Goal: Task Accomplishment & Management: Complete application form

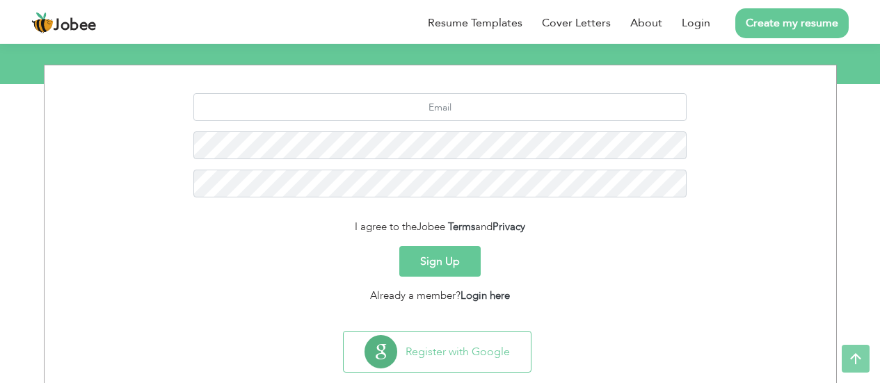
scroll to position [165, 0]
click at [483, 289] on link "Login here" at bounding box center [484, 295] width 49 height 14
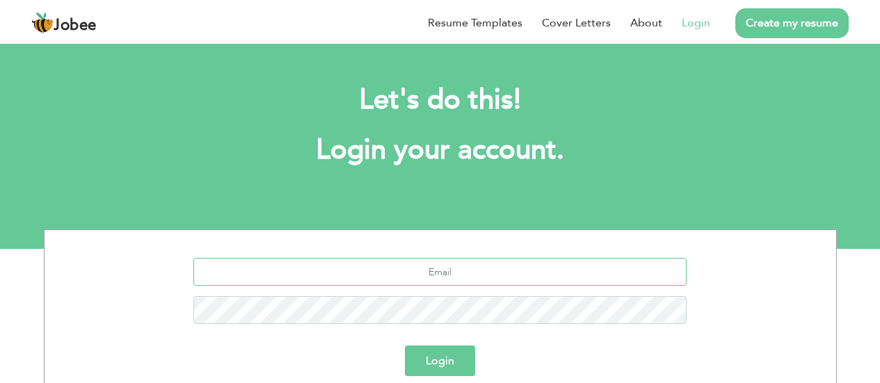
click at [430, 277] on input "text" at bounding box center [439, 272] width 493 height 28
type input "muhammaduzairr102@gmail.com"
click at [455, 369] on button "Login" at bounding box center [440, 361] width 70 height 31
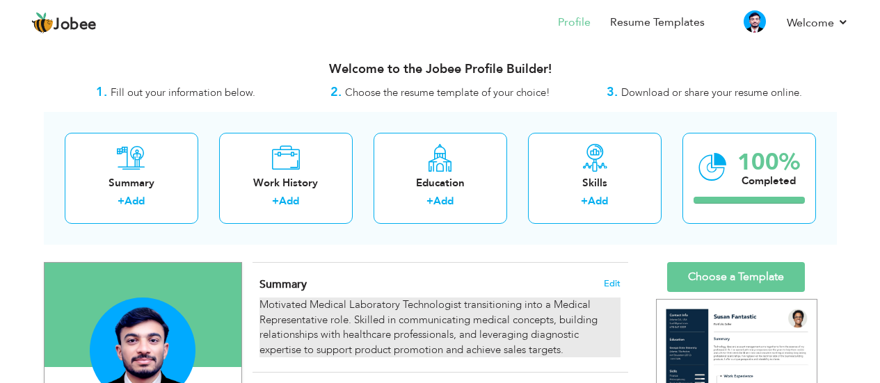
click at [382, 328] on div "Motivated Medical Laboratory Technologist transitioning into a Medical Represen…" at bounding box center [439, 328] width 360 height 60
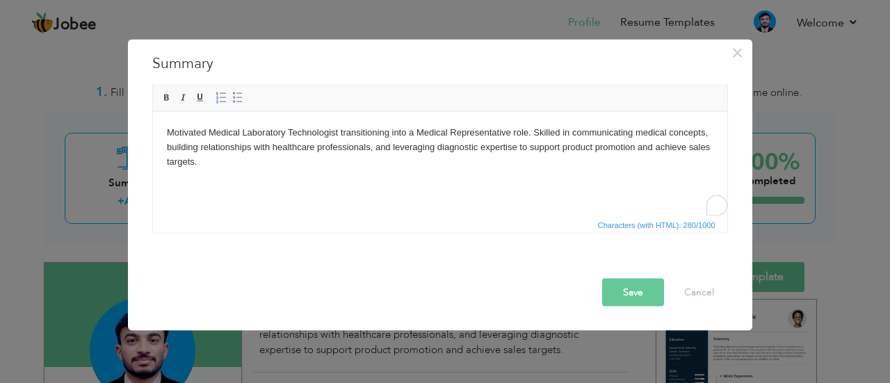
click at [425, 148] on body "Motivated Medical Laboratory Technologist transitioning into a Medical Represen…" at bounding box center [439, 146] width 547 height 43
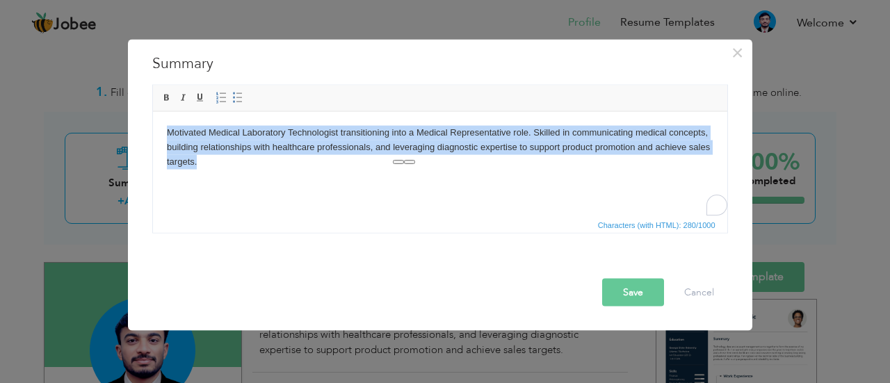
click at [425, 148] on body "Motivated Medical Laboratory Technologist transitioning into a Medical Represen…" at bounding box center [439, 146] width 547 height 43
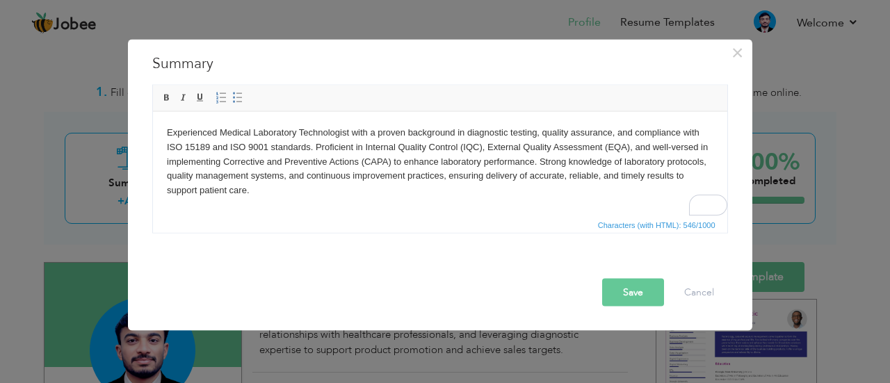
click at [344, 172] on body "Experienced Medical Laboratory Technologist with a proven background in diagnos…" at bounding box center [439, 161] width 547 height 72
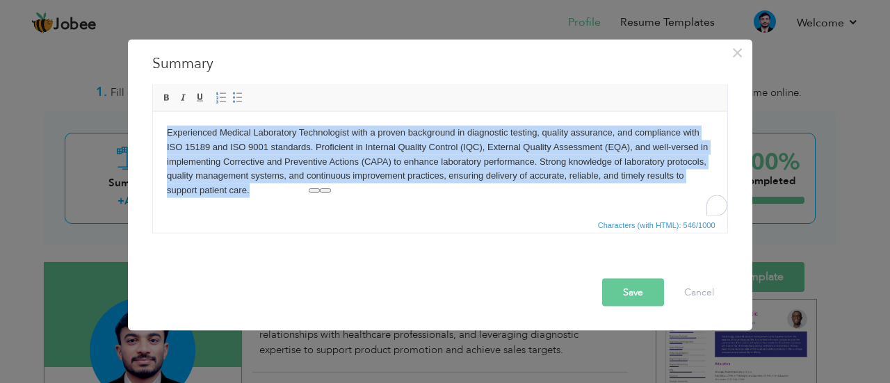
click at [344, 172] on body "Experienced Medical Laboratory Technologist with a proven background in diagnos…" at bounding box center [439, 161] width 547 height 72
click at [280, 149] on body "Experienced Medical Laboratory Technologist with a proven background in diagnos…" at bounding box center [439, 161] width 547 height 72
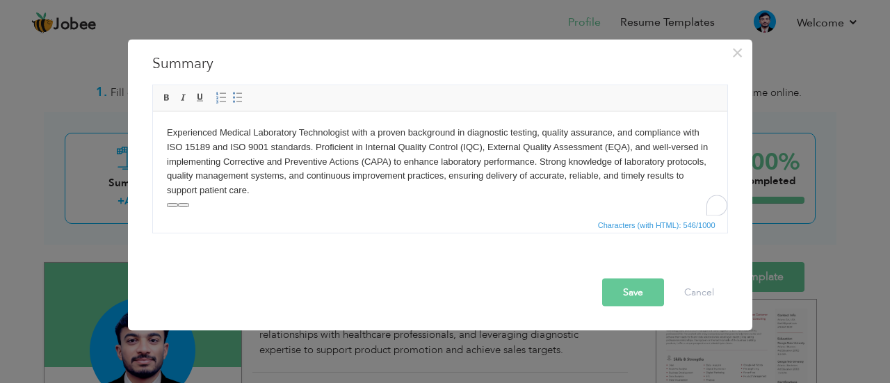
click at [378, 187] on body "Experienced Medical Laboratory Technologist with a proven background in diagnos…" at bounding box center [439, 161] width 547 height 72
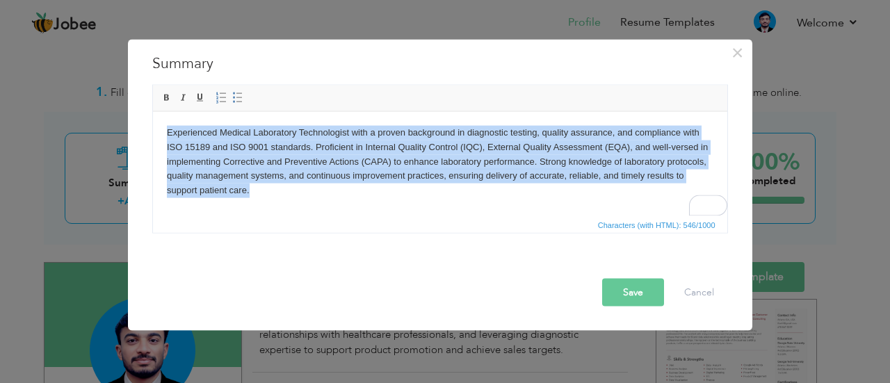
click at [378, 187] on body "Experienced Medical Laboratory Technologist with a proven background in diagnos…" at bounding box center [439, 161] width 547 height 72
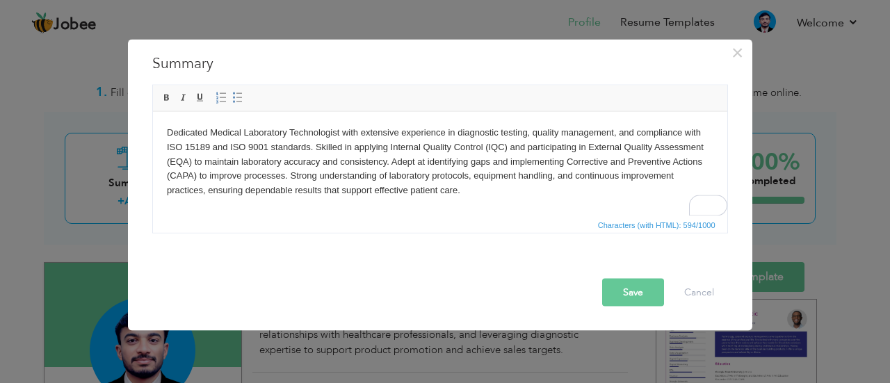
click at [378, 187] on body "Dedicated Medical Laboratory Technologist with extensive experience in diagnost…" at bounding box center [439, 161] width 547 height 72
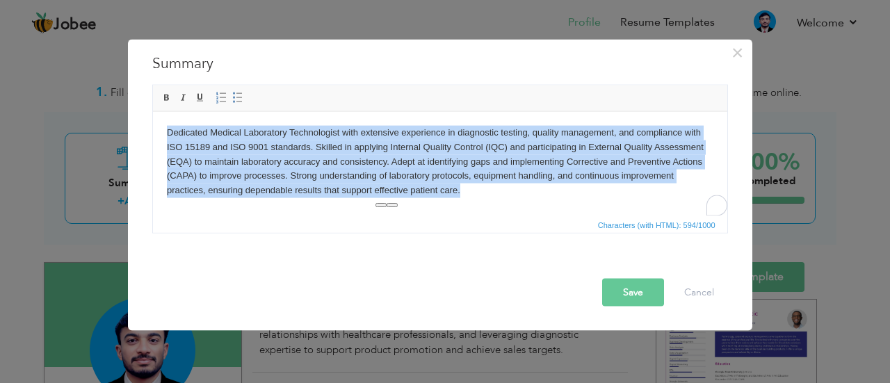
click at [378, 187] on body "Dedicated Medical Laboratory Technologist with extensive experience in diagnost…" at bounding box center [439, 161] width 547 height 72
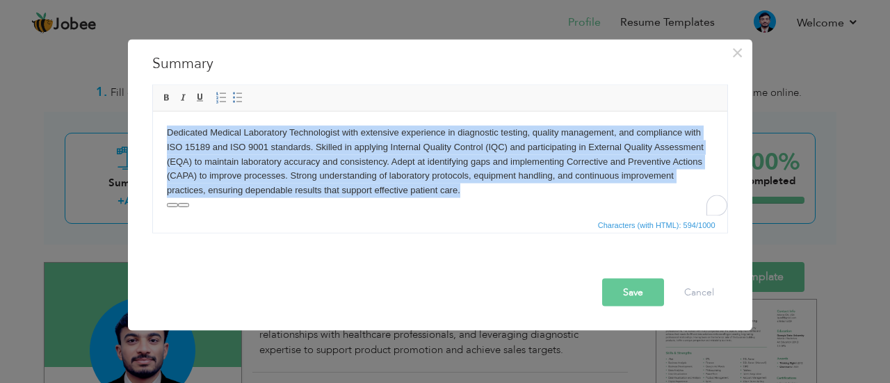
click at [431, 138] on body "Dedicated Medical Laboratory Technologist with extensive experience in diagnost…" at bounding box center [439, 161] width 547 height 72
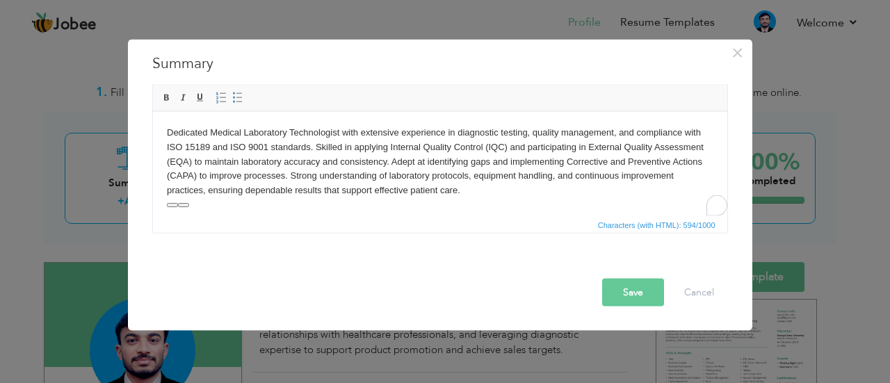
click at [188, 140] on body "Dedicated Medical Laboratory Technologist with extensive experience in diagnost…" at bounding box center [439, 161] width 547 height 72
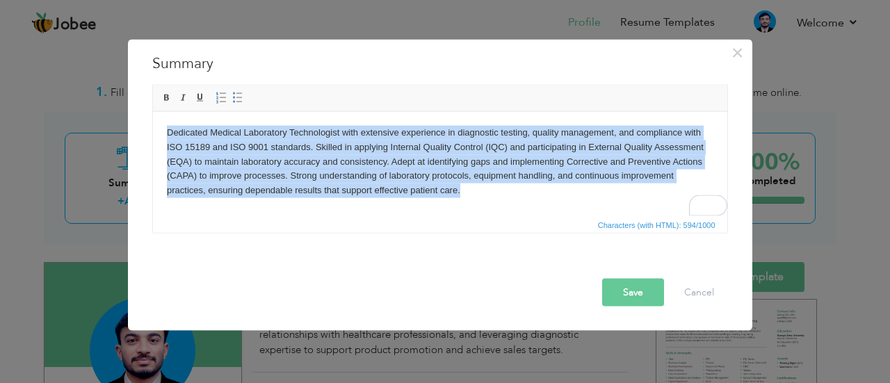
click at [188, 140] on body "Dedicated Medical Laboratory Technologist with extensive experience in diagnost…" at bounding box center [439, 161] width 547 height 72
click at [349, 114] on html "Dedicated Medical Laboratory Technologist with extensive experience in diagnost…" at bounding box center [439, 161] width 574 height 100
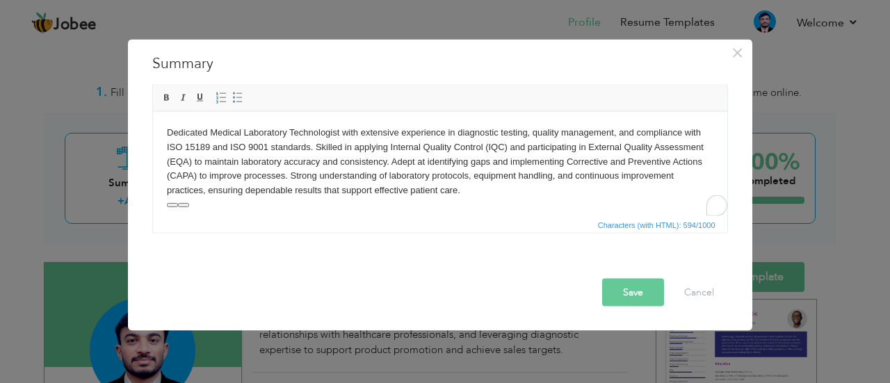
click at [638, 294] on button "Save" at bounding box center [633, 292] width 62 height 28
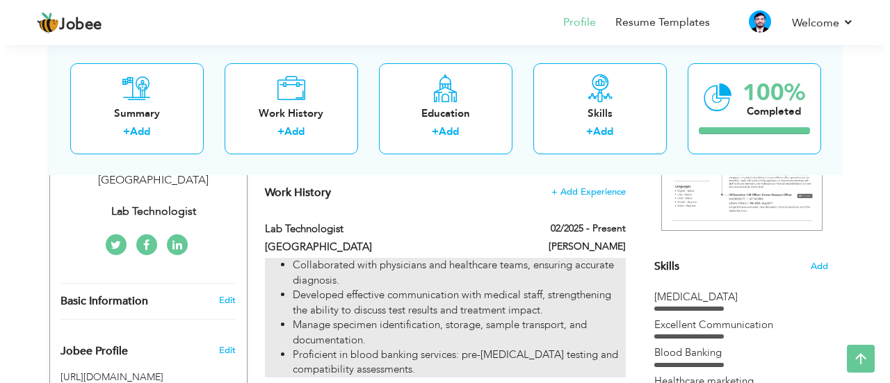
scroll to position [281, 0]
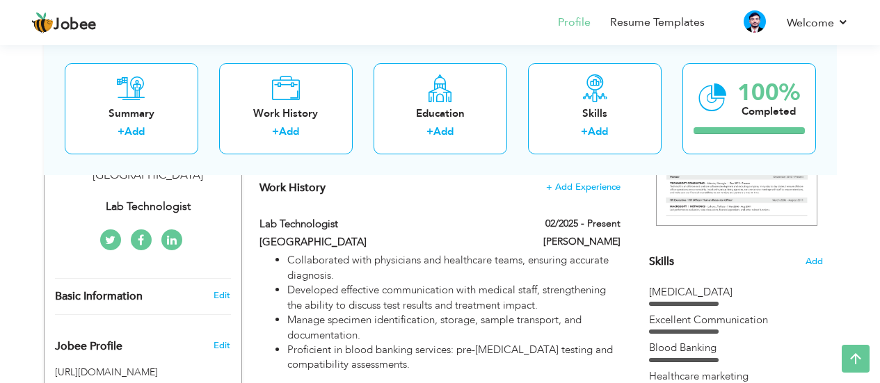
click at [304, 233] on div "Lab Technologist" at bounding box center [376, 226] width 254 height 18
type input "Lab Technologist"
type input "[GEOGRAPHIC_DATA]"
type input "02/2025"
type input "[PERSON_NAME]"
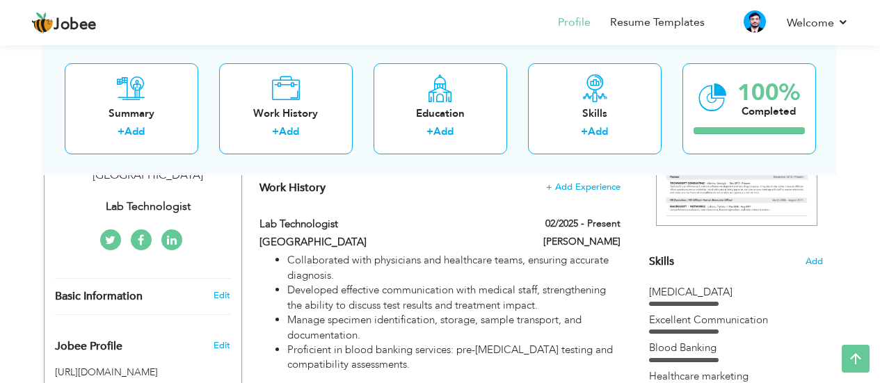
checkbox input "true"
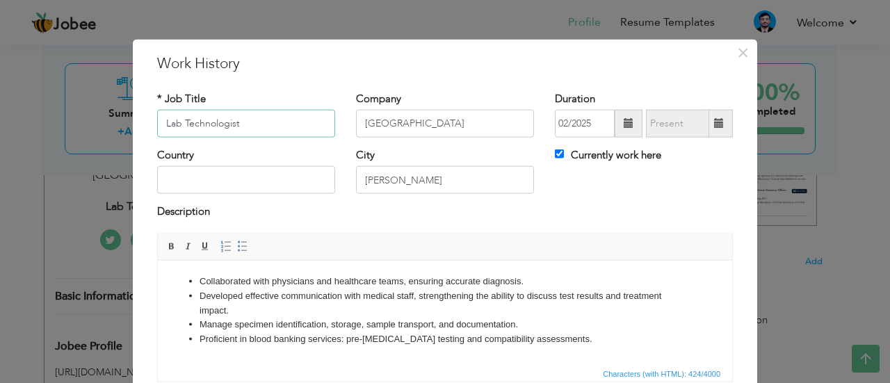
click at [164, 113] on input "Lab Technologist" at bounding box center [246, 124] width 178 height 28
type input "Medical Lab Technologist"
click at [403, 108] on div "Company [GEOGRAPHIC_DATA]" at bounding box center [445, 114] width 178 height 46
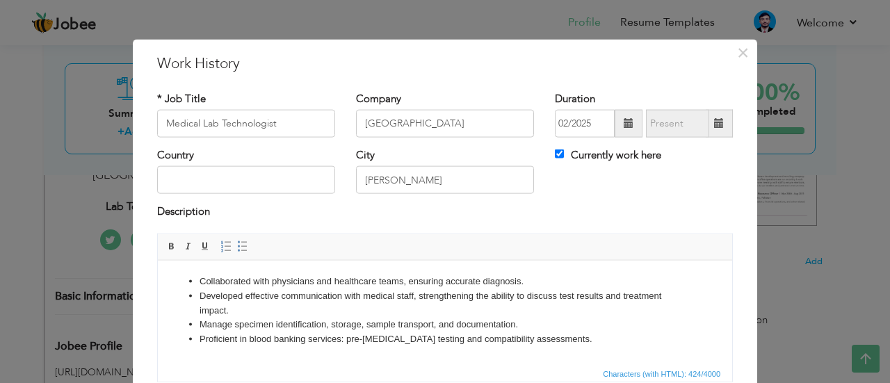
click at [403, 108] on div "Company [GEOGRAPHIC_DATA]" at bounding box center [445, 114] width 178 height 46
click at [456, 116] on input "[GEOGRAPHIC_DATA]" at bounding box center [445, 124] width 178 height 28
type input "[GEOGRAPHIC_DATA]"
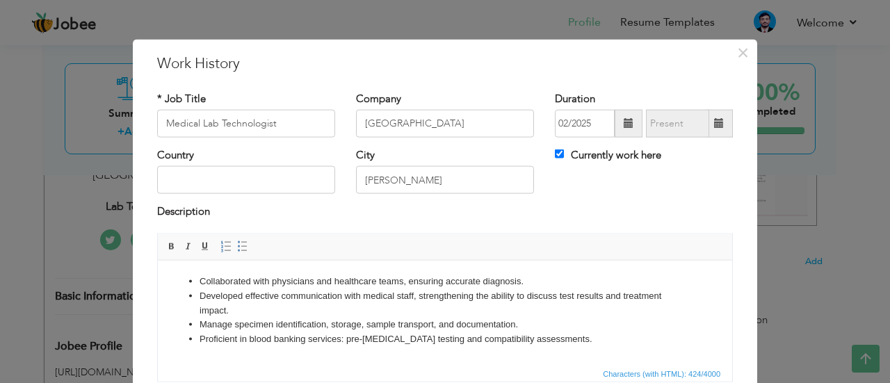
click at [499, 72] on h3 "Work History" at bounding box center [445, 63] width 576 height 21
click at [455, 108] on div "Company [GEOGRAPHIC_DATA]" at bounding box center [445, 114] width 178 height 46
click at [478, 131] on input "[GEOGRAPHIC_DATA]" at bounding box center [445, 124] width 178 height 28
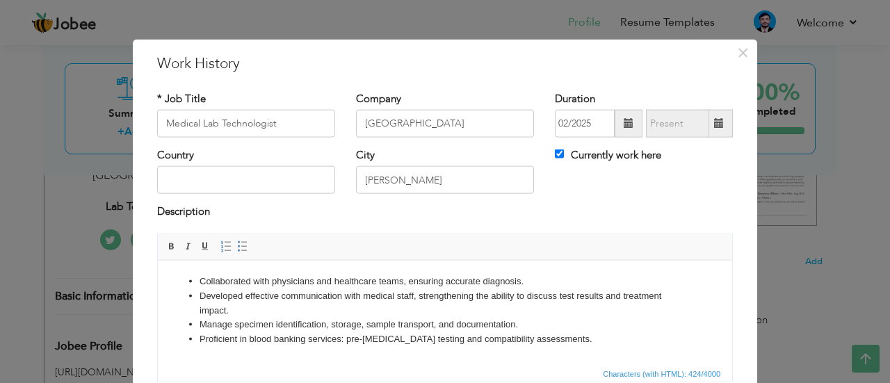
click at [463, 222] on div "Description" at bounding box center [445, 213] width 576 height 18
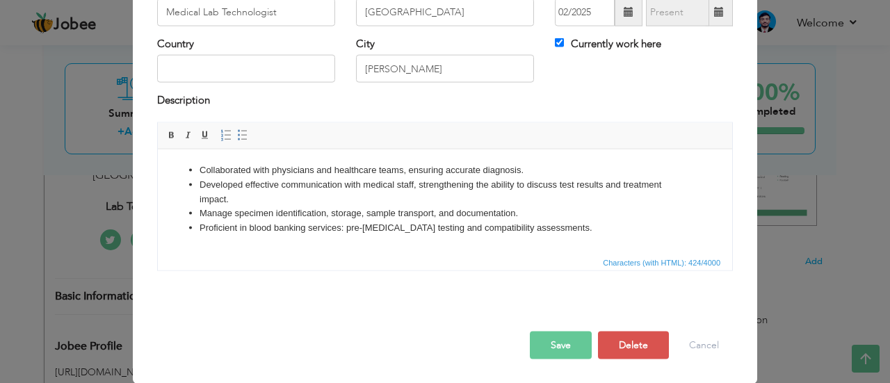
scroll to position [0, 0]
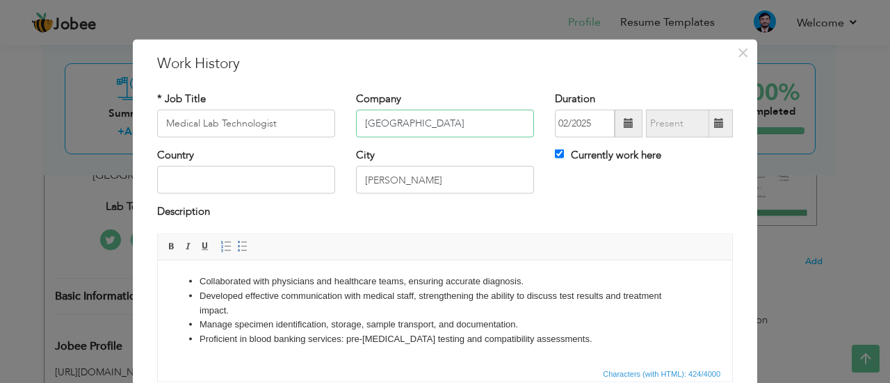
click at [437, 111] on input "[GEOGRAPHIC_DATA]" at bounding box center [445, 124] width 178 height 28
click at [215, 118] on input "Medical Lab Technologist" at bounding box center [246, 124] width 178 height 28
type input "Medical Lab Technologist"
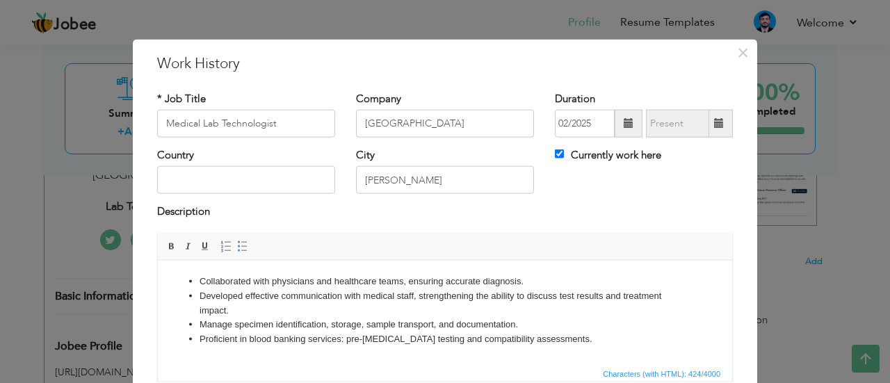
click at [531, 59] on h3 "Work History" at bounding box center [445, 63] width 576 height 21
click at [624, 125] on span at bounding box center [629, 123] width 10 height 10
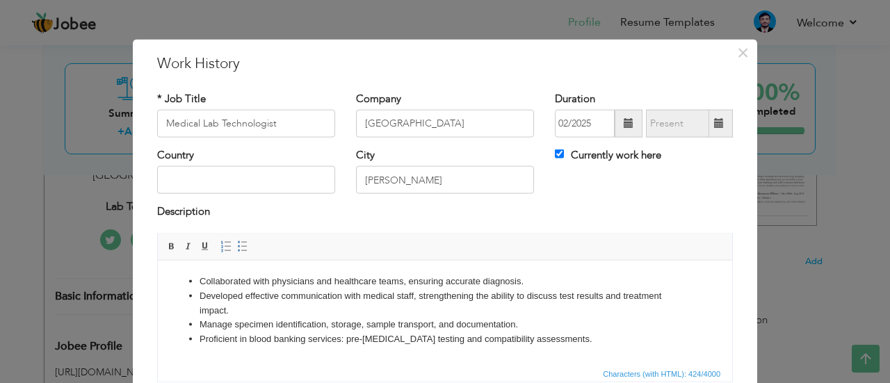
click at [524, 225] on div "Description" at bounding box center [445, 218] width 597 height 29
click at [581, 199] on div "Country City [PERSON_NAME] Currently work here" at bounding box center [445, 176] width 597 height 56
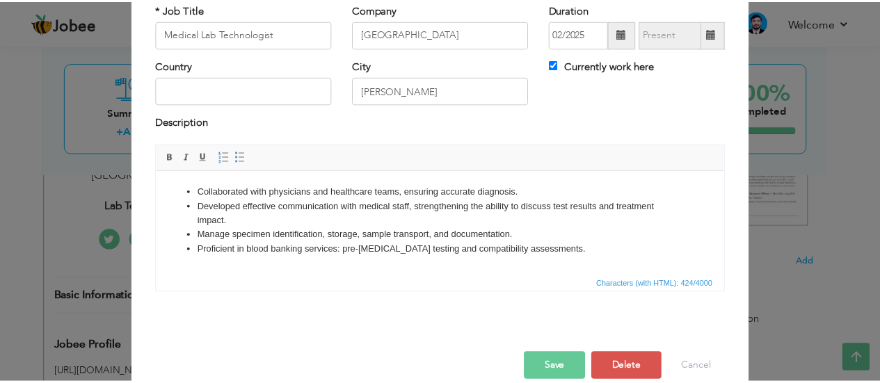
scroll to position [91, 0]
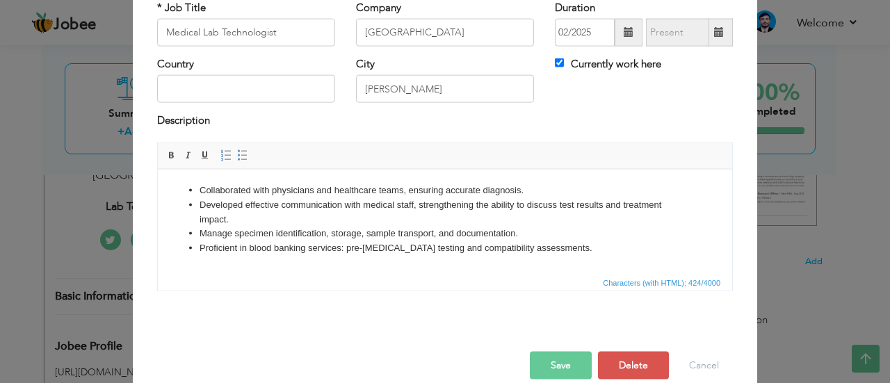
click at [586, 198] on li "Developed effective communication with medical staff, strengthening the ability…" at bounding box center [445, 211] width 491 height 29
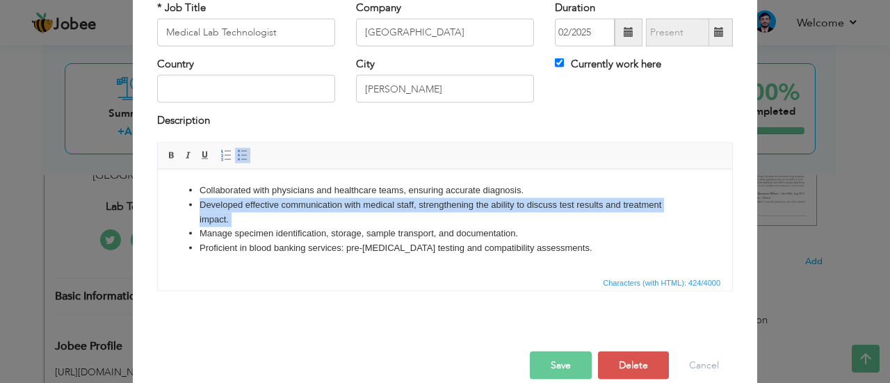
click at [586, 198] on li "Developed effective communication with medical staff, strengthening the ability…" at bounding box center [445, 211] width 491 height 29
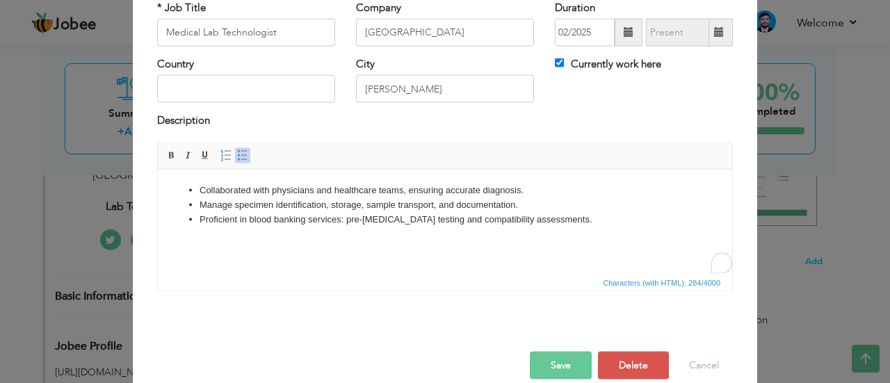
click at [586, 198] on li "Manage specimen identification, storage, sample transport, and documentation." at bounding box center [445, 204] width 491 height 15
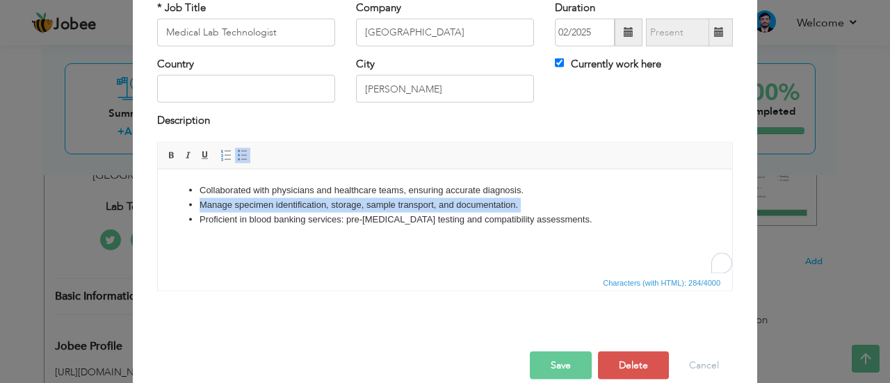
click at [586, 198] on li "Manage specimen identification, storage, sample transport, and documentation." at bounding box center [445, 204] width 491 height 15
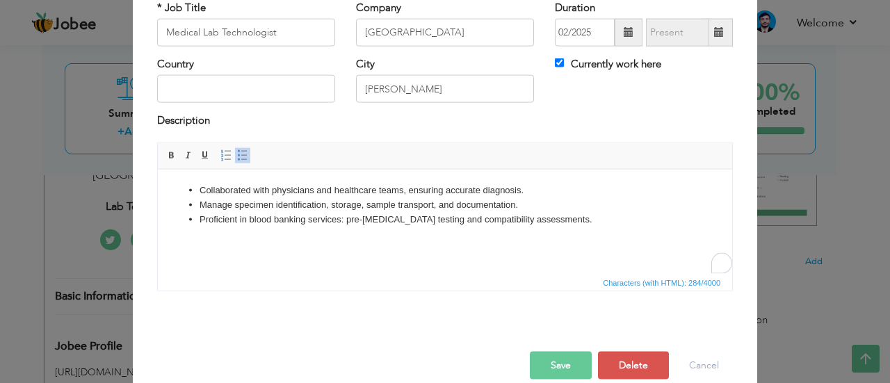
click at [531, 183] on li "Collaborated with physicians and healthcare teams, ensuring accurate diagnosis." at bounding box center [445, 190] width 491 height 15
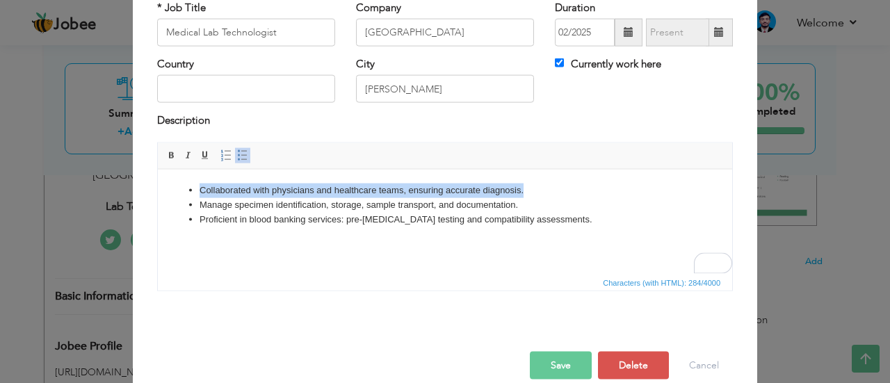
click at [531, 183] on li "Collaborated with physicians and healthcare teams, ensuring accurate diagnosis." at bounding box center [445, 190] width 491 height 15
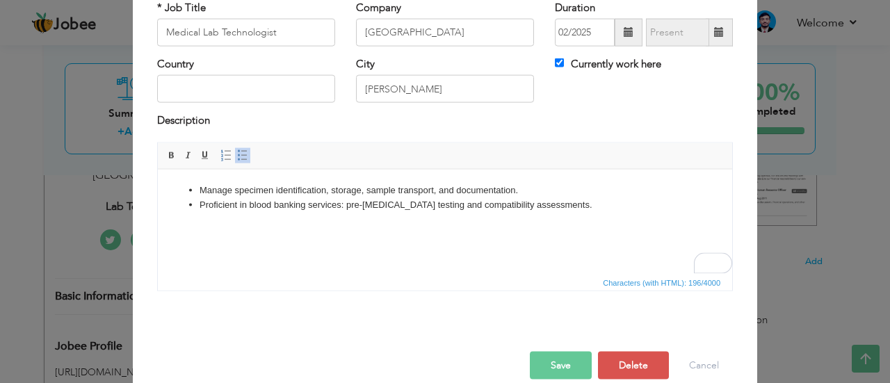
click at [647, 226] on html "Manage specimen identification, storage, sample transport, and documentation. P…" at bounding box center [445, 197] width 574 height 57
click at [198, 185] on ul "Manage specimen identification, storage, sample transport, and documentation. P…" at bounding box center [445, 204] width 547 height 43
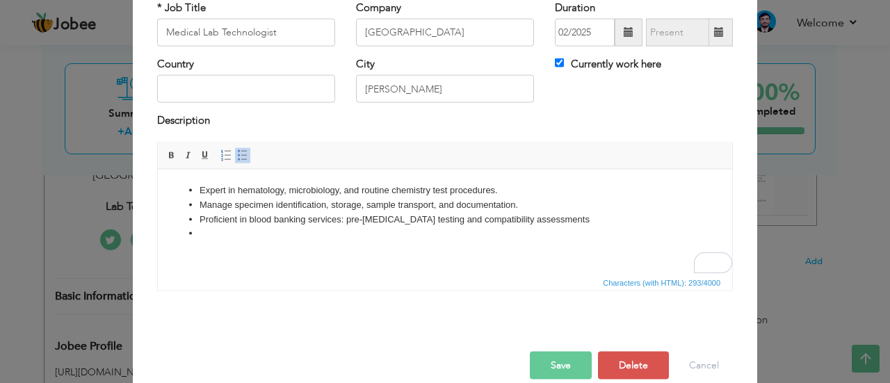
click at [392, 379] on div "Save Save and Continue Delete Cancel" at bounding box center [445, 350] width 597 height 78
click at [352, 244] on html "Expert in hematology, microbiology, and routine chemistry test procedures. Mana…" at bounding box center [445, 212] width 574 height 86
click at [543, 366] on button "Save" at bounding box center [561, 365] width 62 height 28
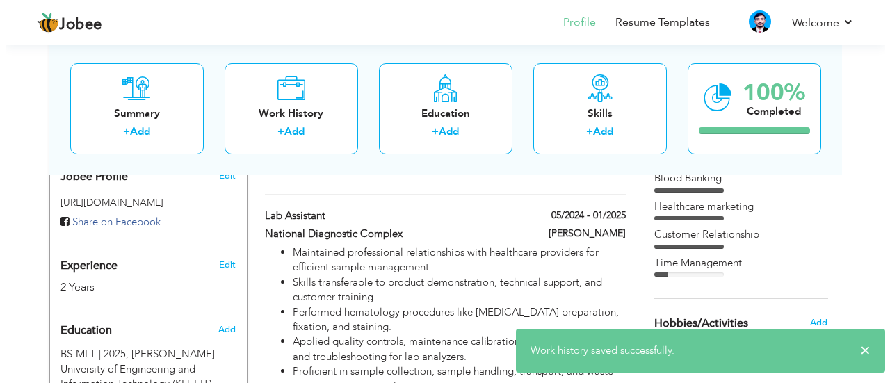
scroll to position [456, 0]
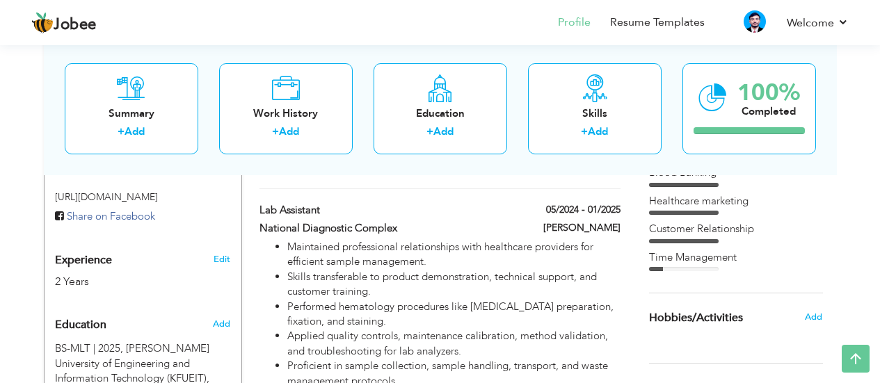
click at [478, 277] on li "Skills transferable to product demonstration, technical support, and customer t…" at bounding box center [453, 285] width 332 height 30
type input "Lab Assistant"
type input "National Diagnostic Complex"
type input "05/2024"
type input "01/2025"
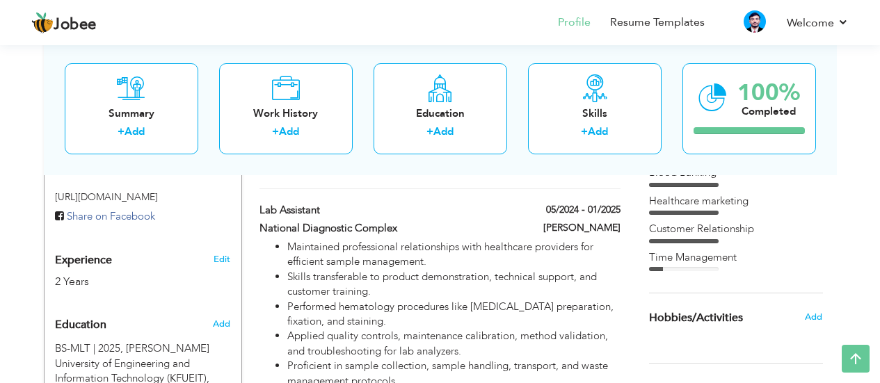
checkbox input "false"
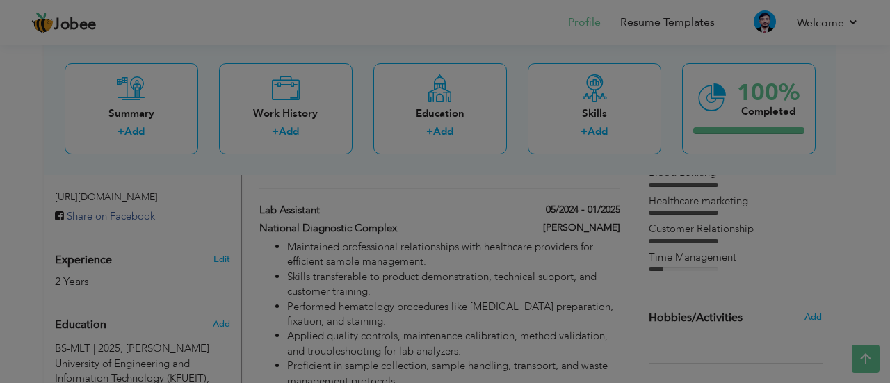
scroll to position [0, 0]
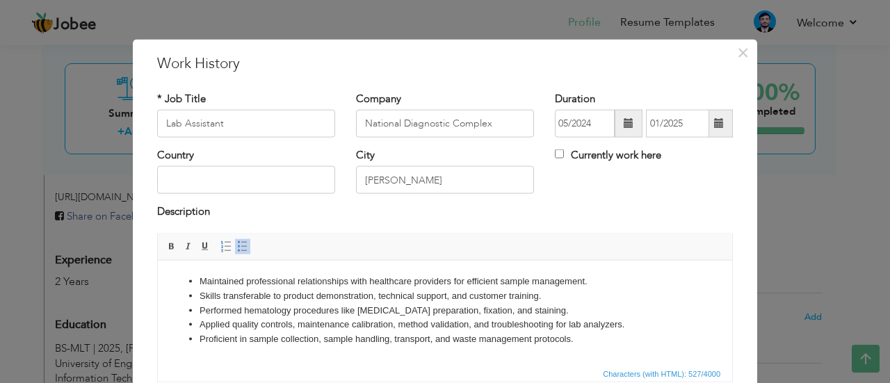
click at [483, 277] on li "Maintained professional relationships with healthcare providers for efficient s…" at bounding box center [445, 281] width 491 height 15
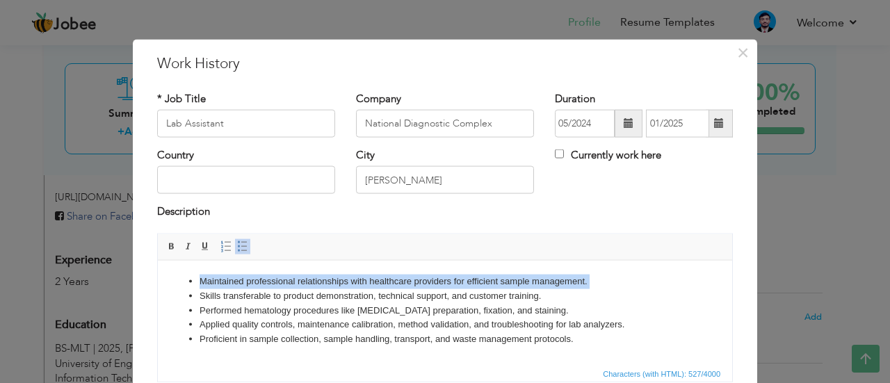
click at [483, 277] on li "Maintained professional relationships with healthcare providers for efficient s…" at bounding box center [445, 281] width 491 height 15
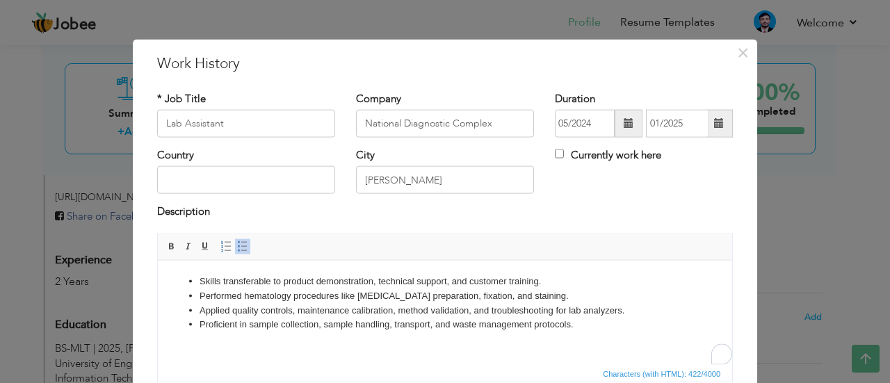
click at [483, 277] on li "Skills transferable to product demonstration, technical support, and customer t…" at bounding box center [445, 281] width 491 height 15
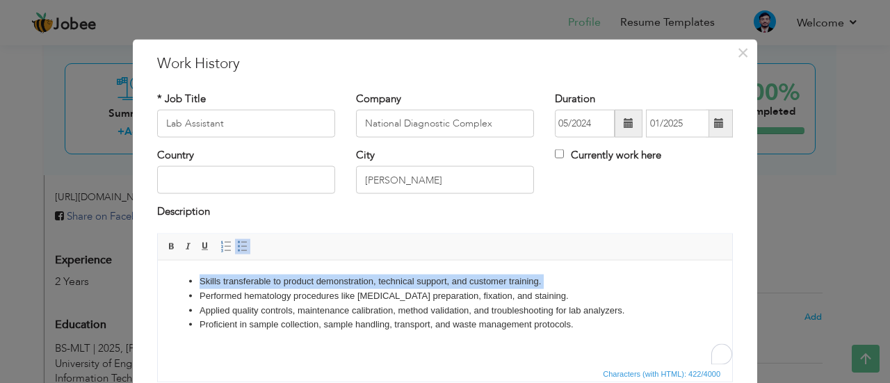
click at [483, 277] on li "Skills transferable to product demonstration, technical support, and customer t…" at bounding box center [445, 281] width 491 height 15
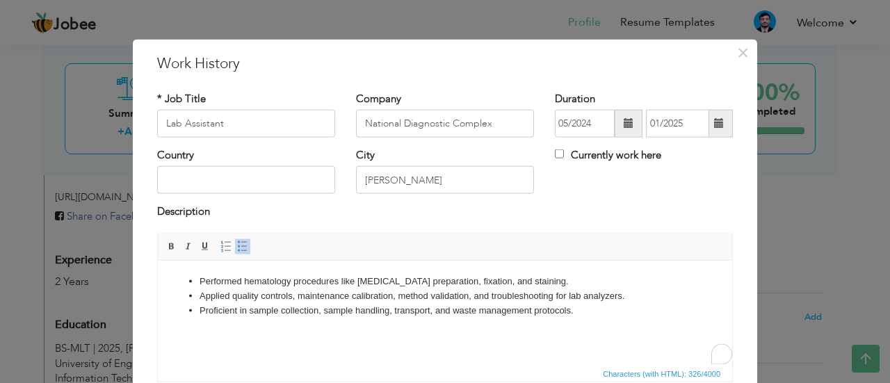
click at [483, 277] on li "Performed hematology procedures like [MEDICAL_DATA] preparation, fixation, and …" at bounding box center [445, 281] width 491 height 15
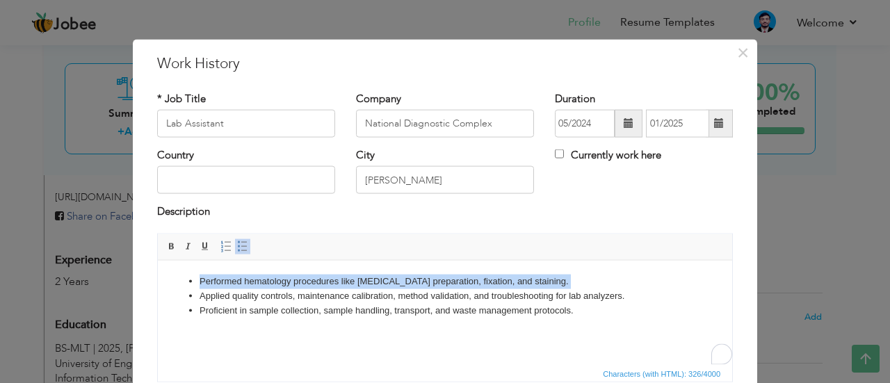
click at [483, 277] on li "Performed hematology procedures like [MEDICAL_DATA] preparation, fixation, and …" at bounding box center [445, 281] width 491 height 15
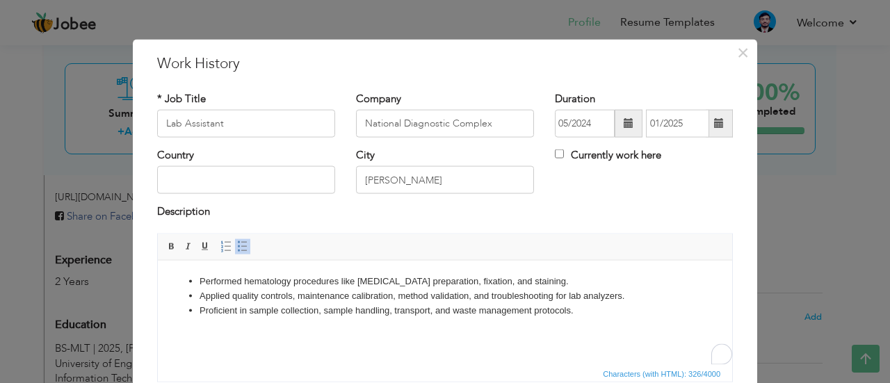
click at [428, 305] on li "Proficient in sample collection, sample handling, transport, and waste manageme…" at bounding box center [445, 310] width 491 height 15
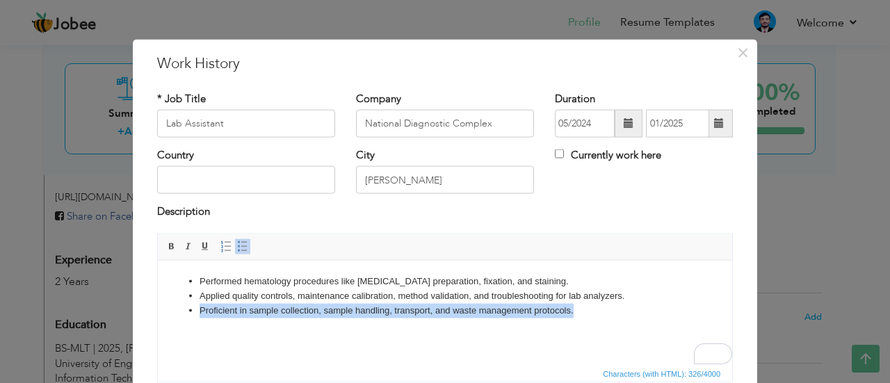
click at [428, 305] on li "Proficient in sample collection, sample handling, transport, and waste manageme…" at bounding box center [445, 310] width 491 height 15
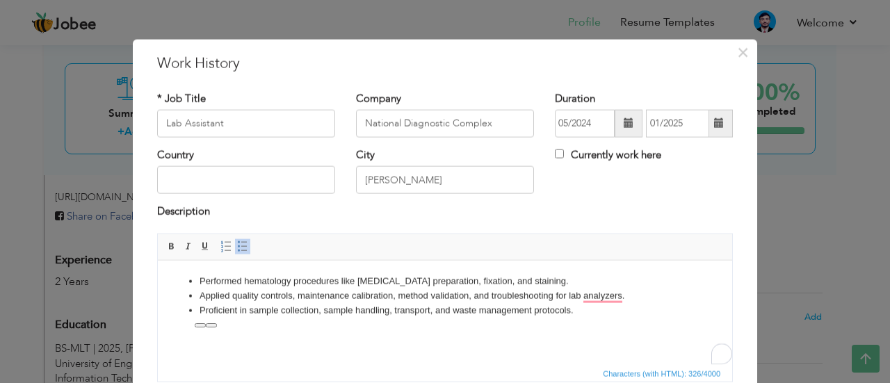
click at [414, 296] on li "Applied quality controls, maintenance calibration, method validation, and troub…" at bounding box center [445, 296] width 491 height 15
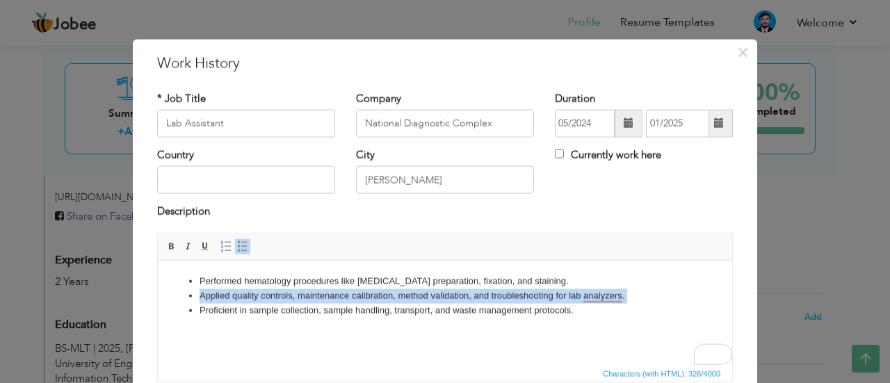
click at [414, 296] on li "Applied quality controls, maintenance calibration, method validation, and troub…" at bounding box center [445, 296] width 491 height 15
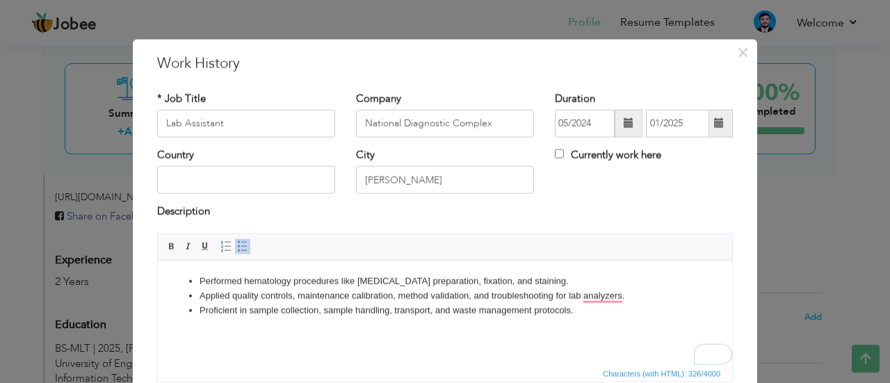
click at [580, 331] on html "Performed hematology procedures like [MEDICAL_DATA] preparation, fixation, and …" at bounding box center [445, 295] width 574 height 71
click at [195, 276] on ul "Performed hematology procedures like [MEDICAL_DATA] preparation, fixation, and …" at bounding box center [445, 295] width 547 height 43
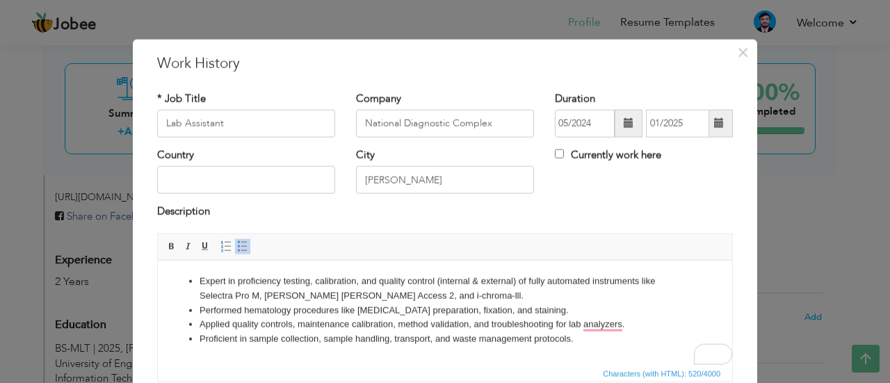
click at [524, 303] on li "Performed hematology procedures like [MEDICAL_DATA] preparation, fixation, and …" at bounding box center [445, 310] width 491 height 15
click at [544, 303] on li "Performed hematology procedures like [MEDICAL_DATA] preparation, fixation, and …" at bounding box center [445, 310] width 491 height 15
click at [508, 296] on li "Expert in proficiency testing, calibration, and quality control (internal & ext…" at bounding box center [445, 288] width 491 height 29
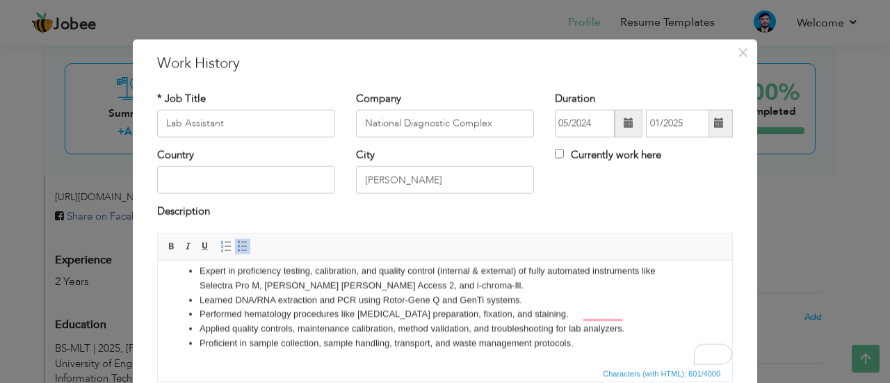
scroll to position [10, 0]
click at [643, 322] on li "Applied quality controls, maintenance calibration, method validation, and troub…" at bounding box center [445, 328] width 491 height 15
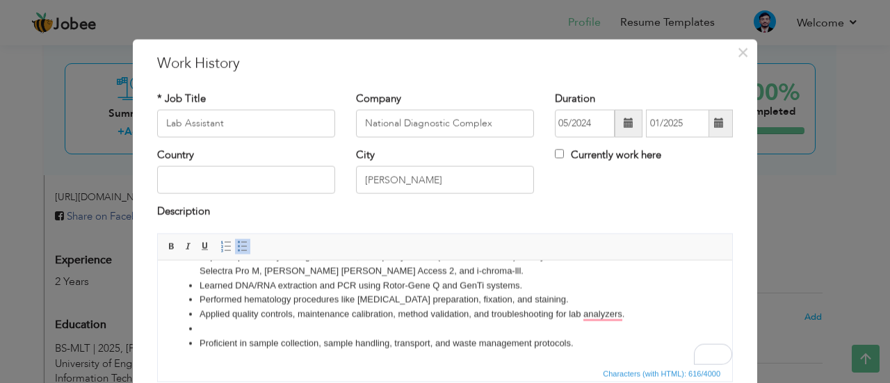
paste body "To enrich screen reader interactions, please activate Accessibility in Grammarl…"
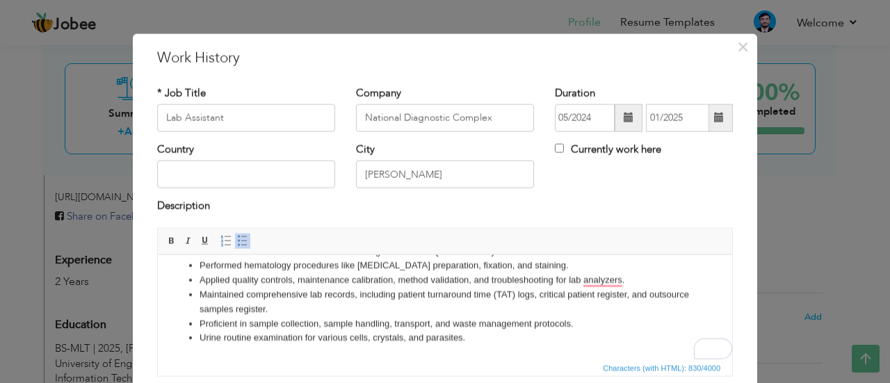
scroll to position [113, 0]
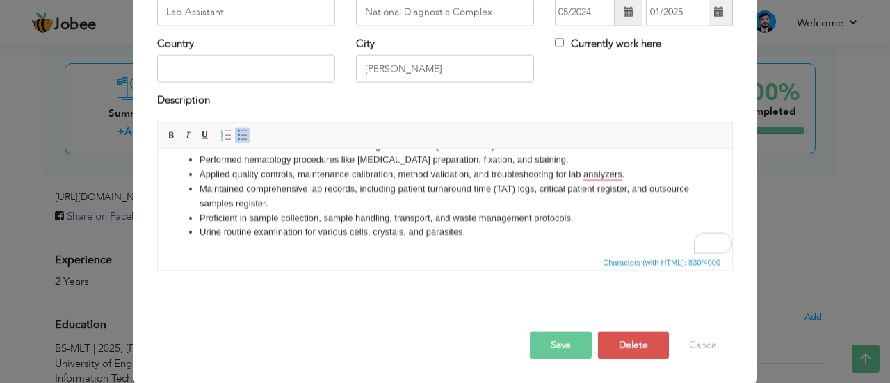
click at [558, 357] on button "Save" at bounding box center [561, 345] width 62 height 28
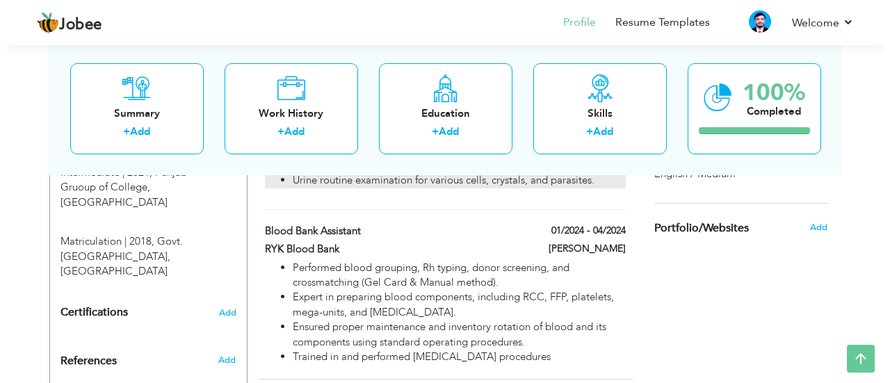
scroll to position [718, 0]
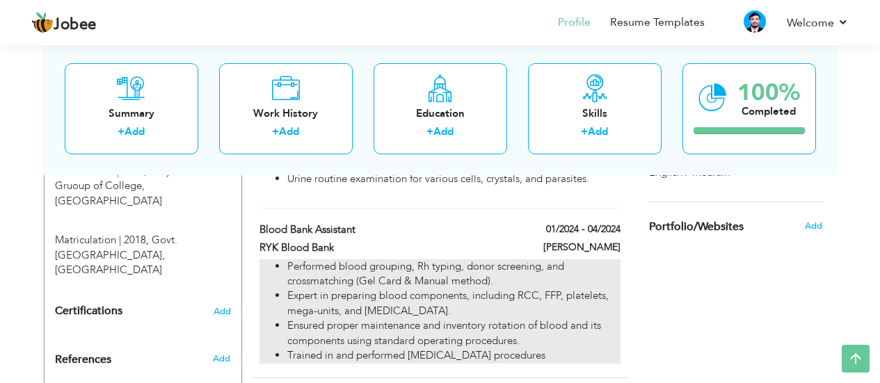
click at [398, 293] on li "Expert in preparing blood components, including RCC, FFP, platelets, mega-units…" at bounding box center [453, 304] width 332 height 30
type input "Blood Bank Assistant"
type input "RYK Blood Bank"
type input "01/2024"
type input "04/2024"
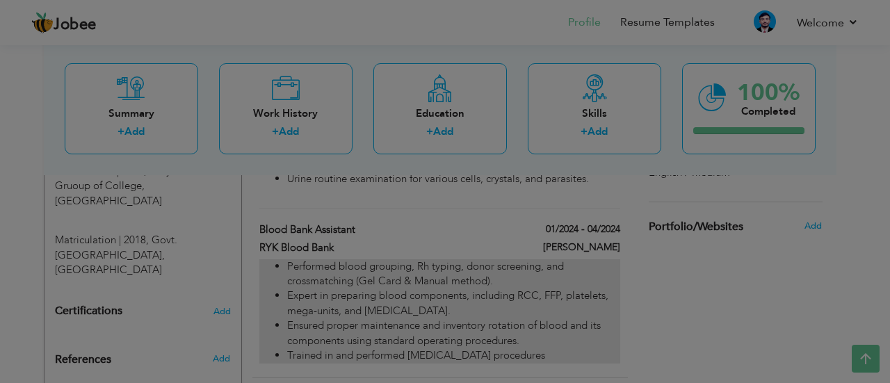
scroll to position [0, 0]
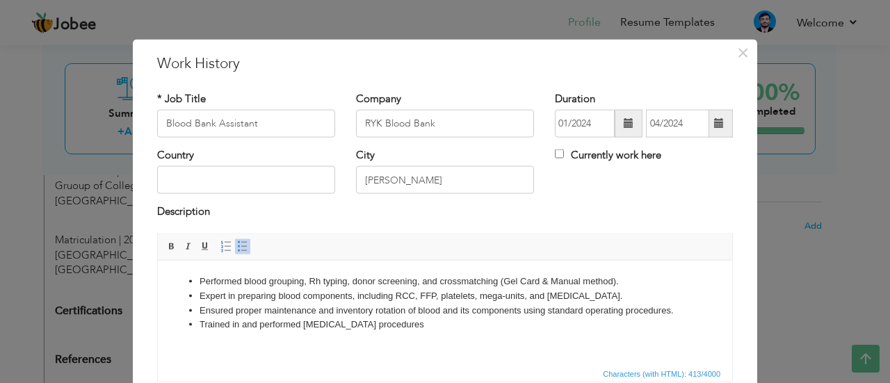
click at [403, 292] on li "Expert in preparing blood components, including RCC, FFP, platelets, mega-units…" at bounding box center [445, 296] width 491 height 15
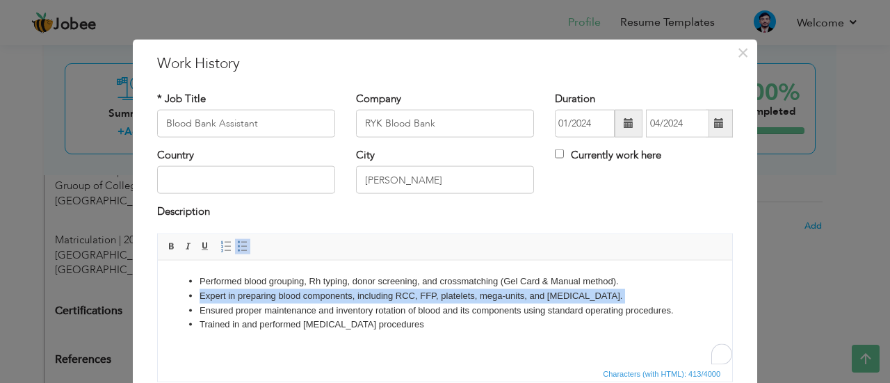
click at [403, 292] on li "Expert in preparing blood components, including RCC, FFP, platelets, mega-units…" at bounding box center [445, 296] width 491 height 15
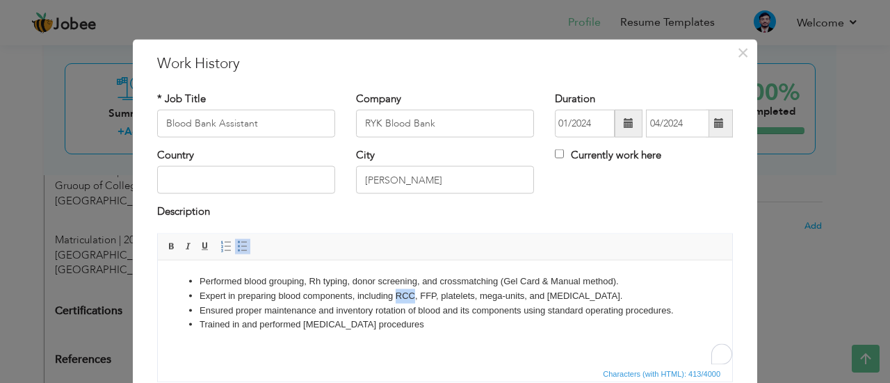
click at [403, 292] on li "Expert in preparing blood components, including RCC, FFP, platelets, mega-units…" at bounding box center [445, 296] width 491 height 15
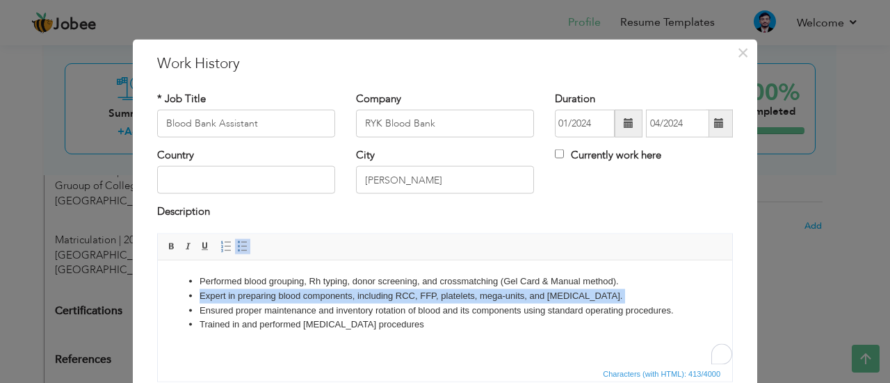
click at [403, 292] on li "Expert in preparing blood components, including RCC, FFP, platelets, mega-units…" at bounding box center [445, 296] width 491 height 15
click at [439, 300] on li "Expert in preparing blood components, including RCC, FFP, platelets, mega-units…" at bounding box center [445, 296] width 491 height 15
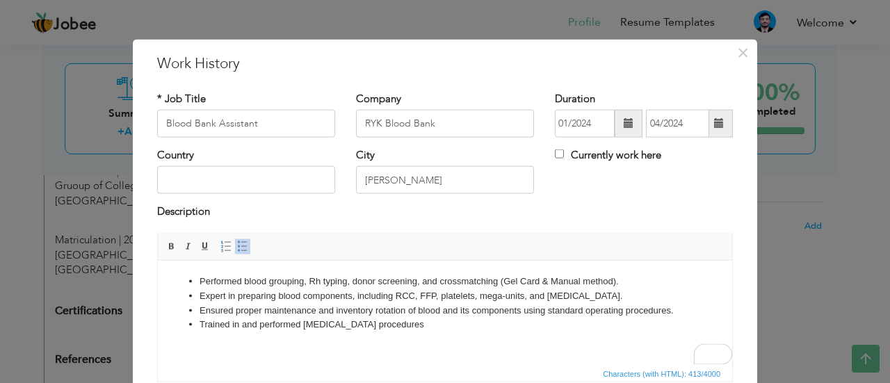
click at [420, 320] on li "Trained in and performed [MEDICAL_DATA] procedures" at bounding box center [445, 324] width 491 height 15
click at [681, 314] on li "Ensured proper maintenance and inventory rotation of blood and its components u…" at bounding box center [445, 310] width 491 height 15
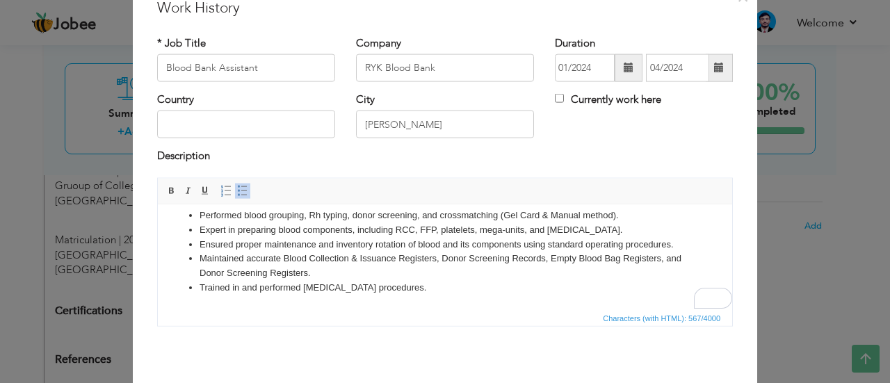
scroll to position [113, 0]
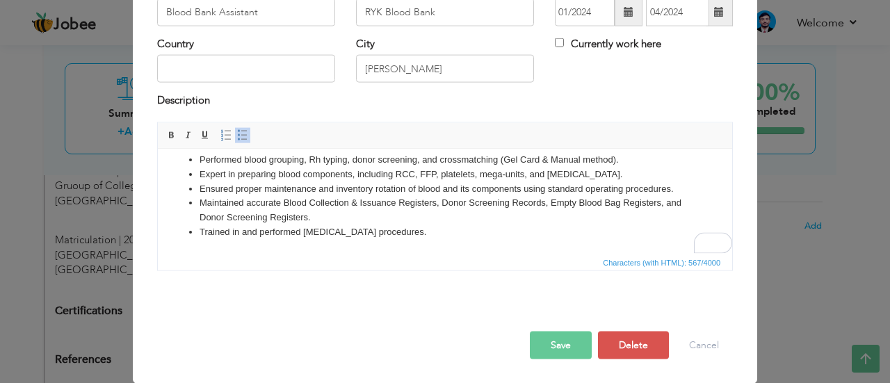
click at [533, 343] on button "Save" at bounding box center [561, 345] width 62 height 28
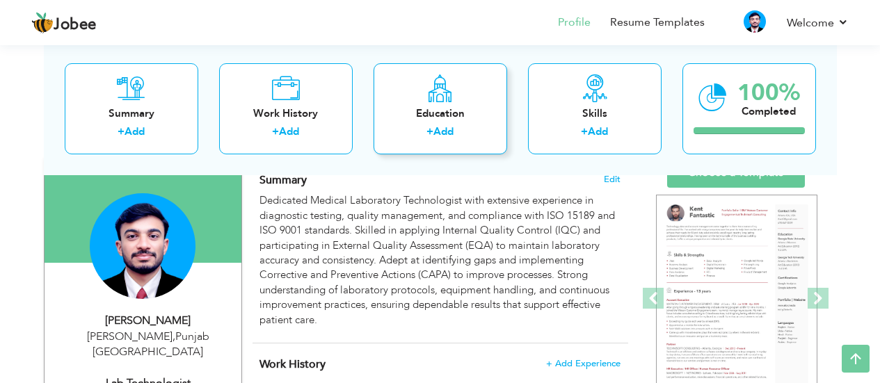
scroll to position [105, 0]
